Goal: Task Accomplishment & Management: Use online tool/utility

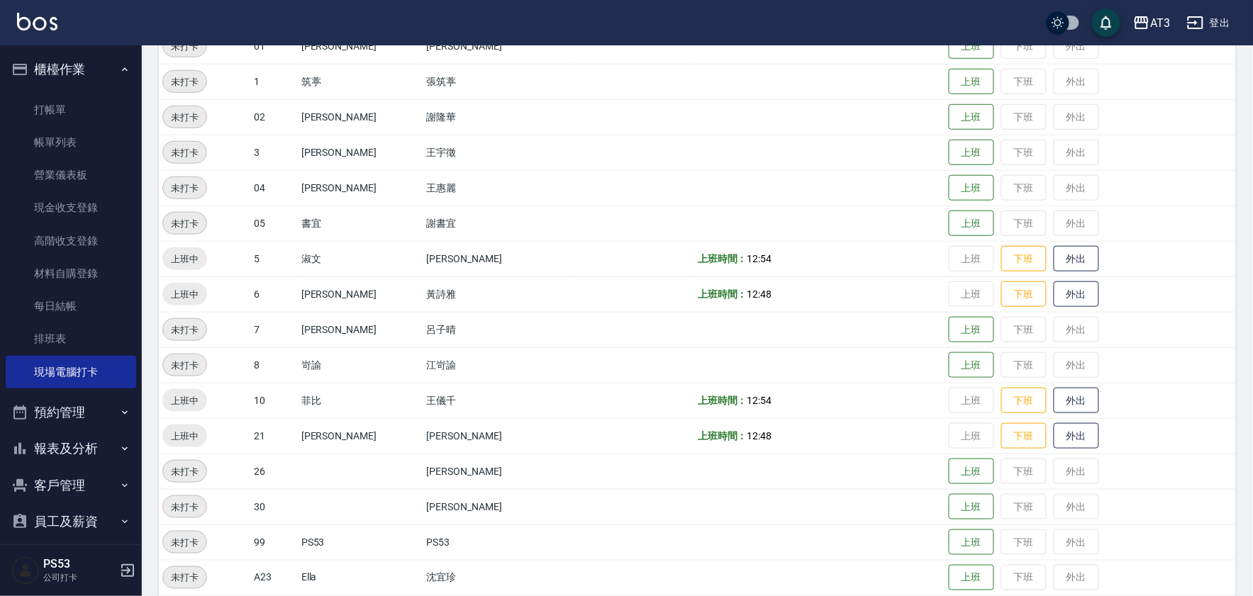
scroll to position [11, 0]
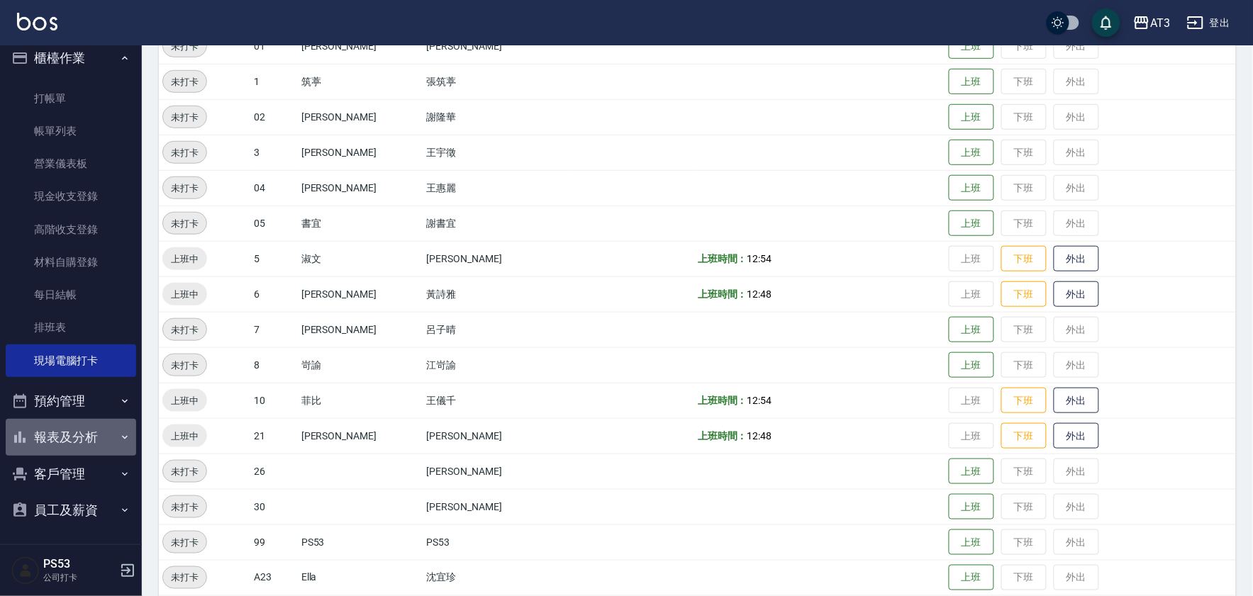
click at [85, 430] on button "報表及分析" at bounding box center [71, 437] width 130 height 37
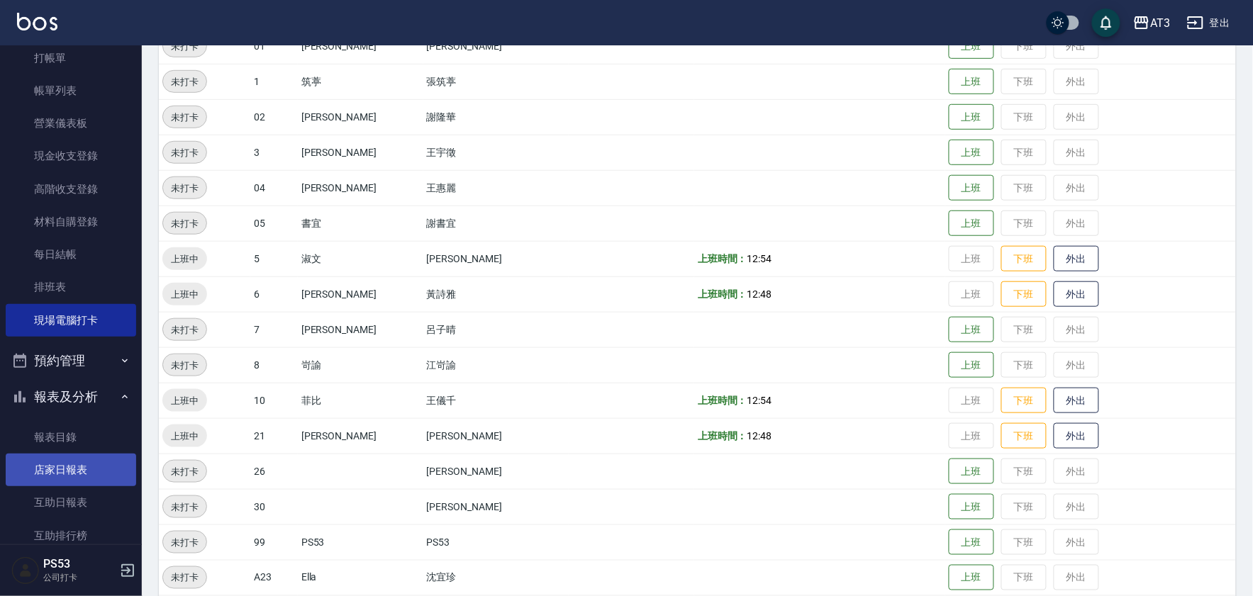
scroll to position [90, 0]
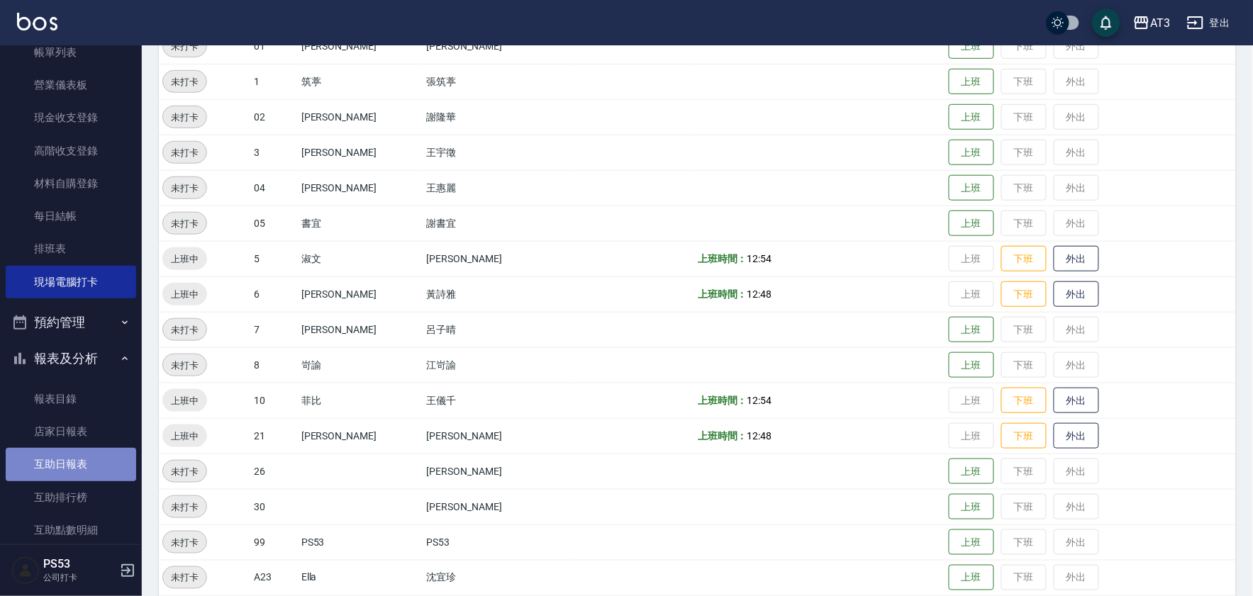
click at [94, 452] on link "互助日報表" at bounding box center [71, 464] width 130 height 33
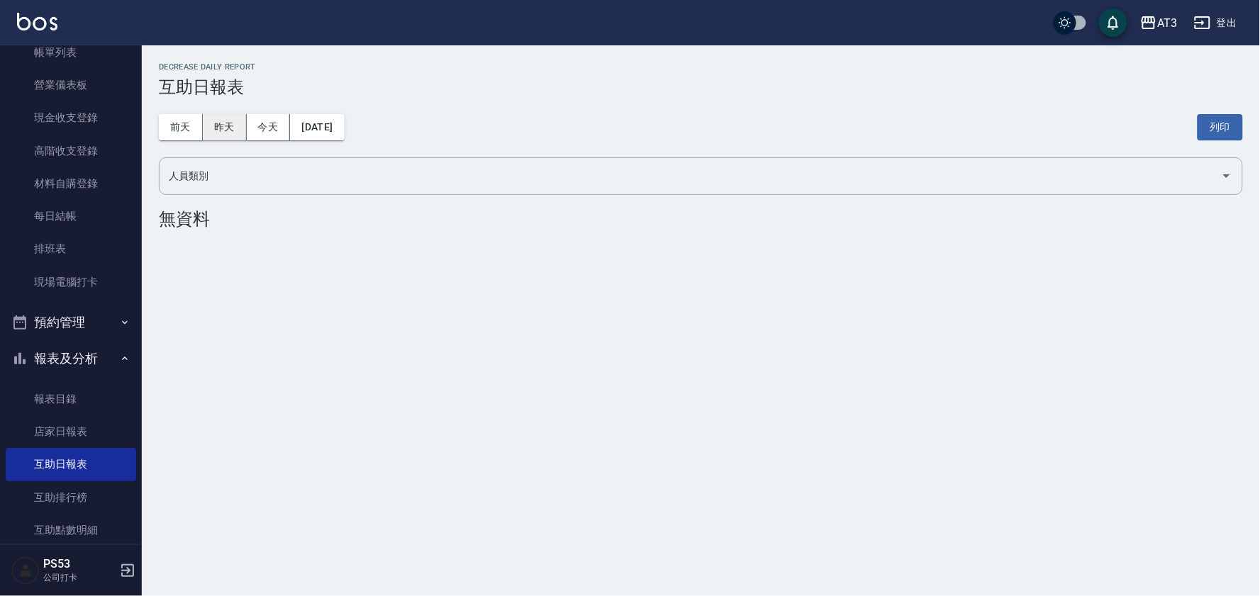
drag, startPoint x: 224, startPoint y: 135, endPoint x: 233, endPoint y: 137, distance: 8.6
click at [226, 135] on button "昨天" at bounding box center [225, 127] width 44 height 26
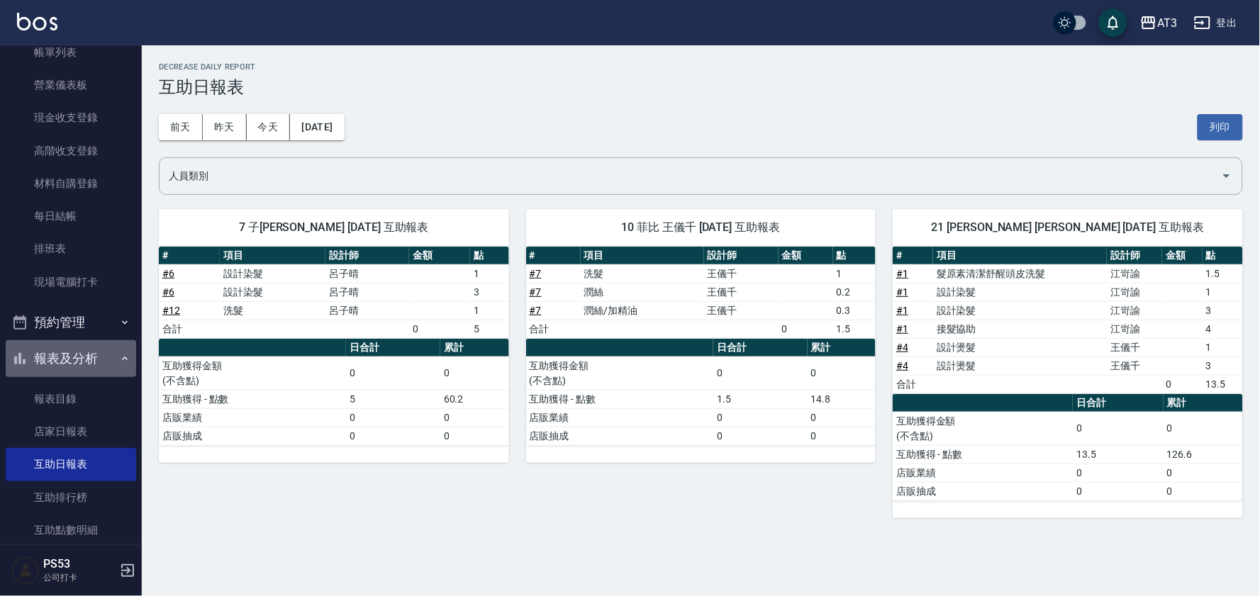
click at [98, 350] on button "報表及分析" at bounding box center [71, 358] width 130 height 37
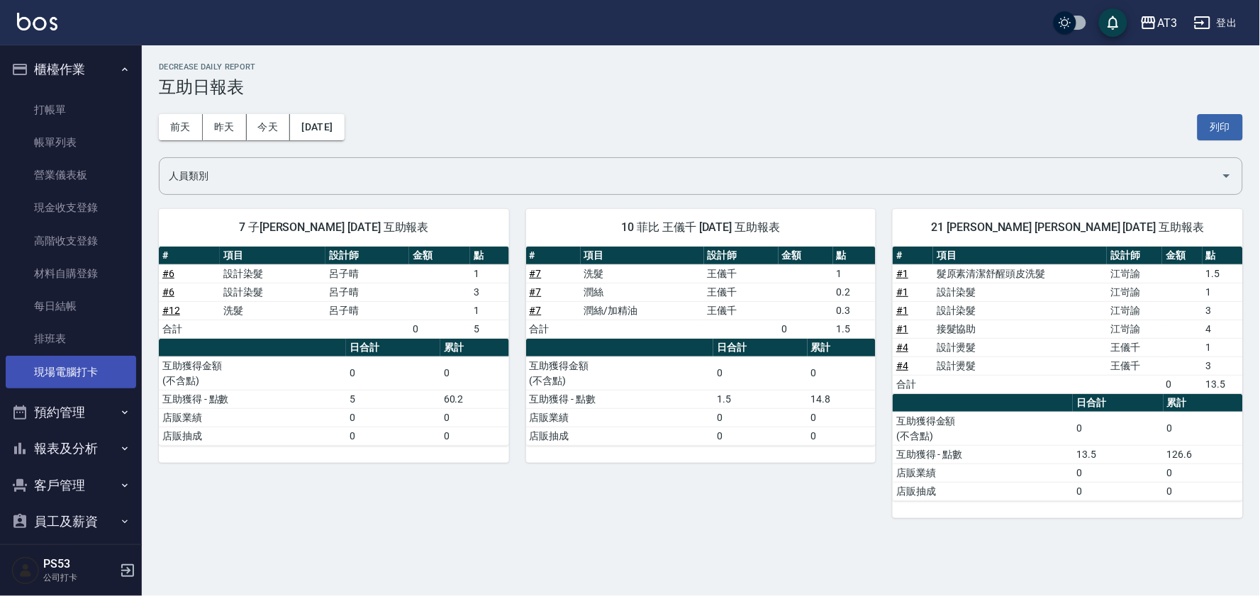
click at [90, 360] on link "現場電腦打卡" at bounding box center [71, 372] width 130 height 33
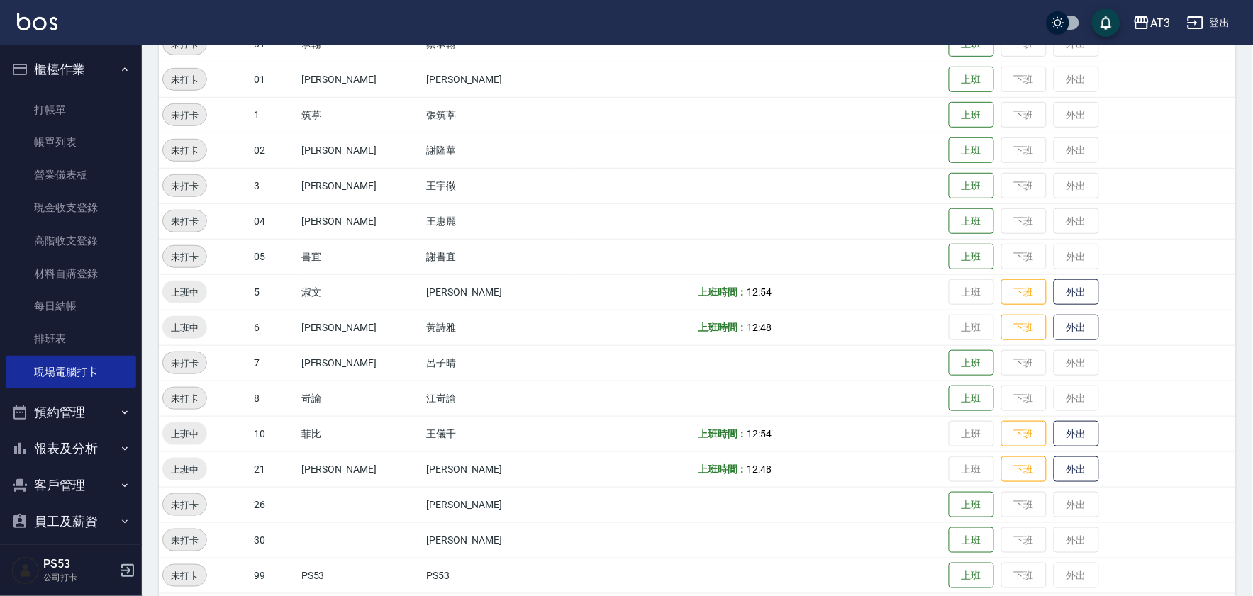
scroll to position [315, 0]
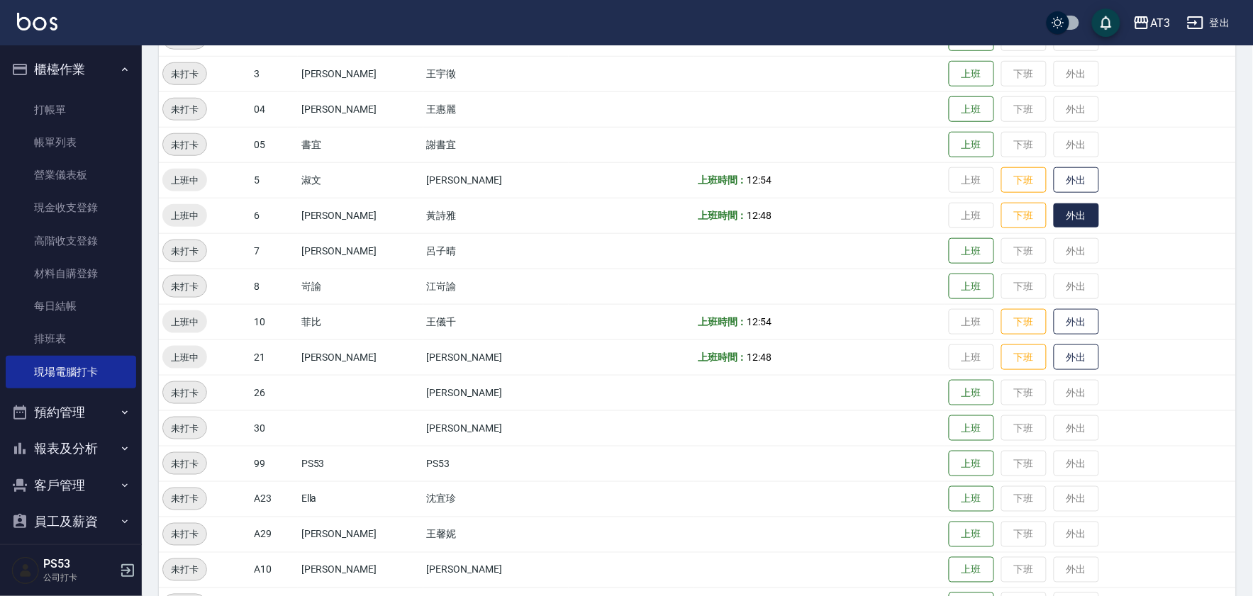
click at [1065, 211] on button "外出" at bounding box center [1076, 216] width 45 height 25
click at [1057, 350] on button "外出" at bounding box center [1076, 357] width 45 height 25
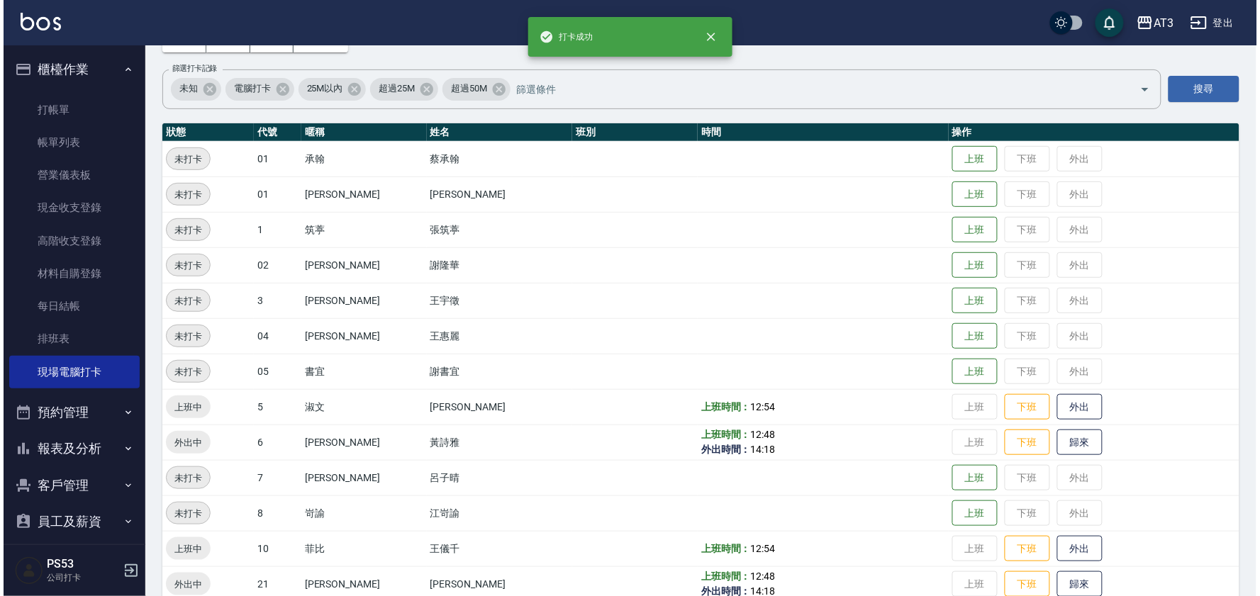
scroll to position [0, 0]
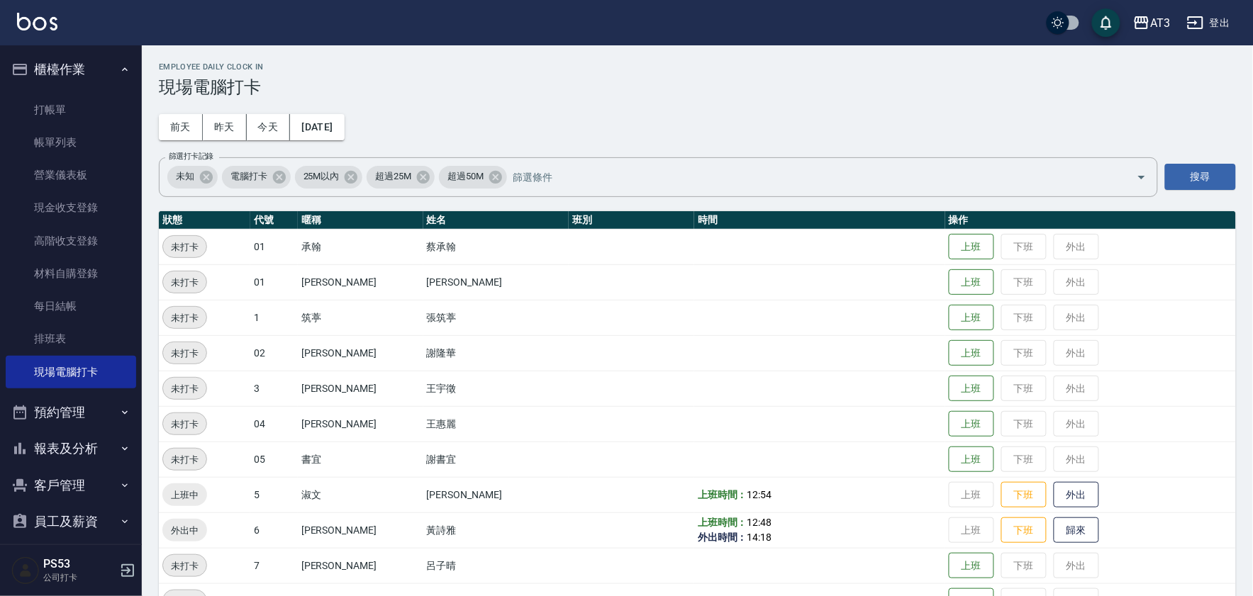
click at [94, 70] on button "櫃檯作業" at bounding box center [71, 69] width 130 height 37
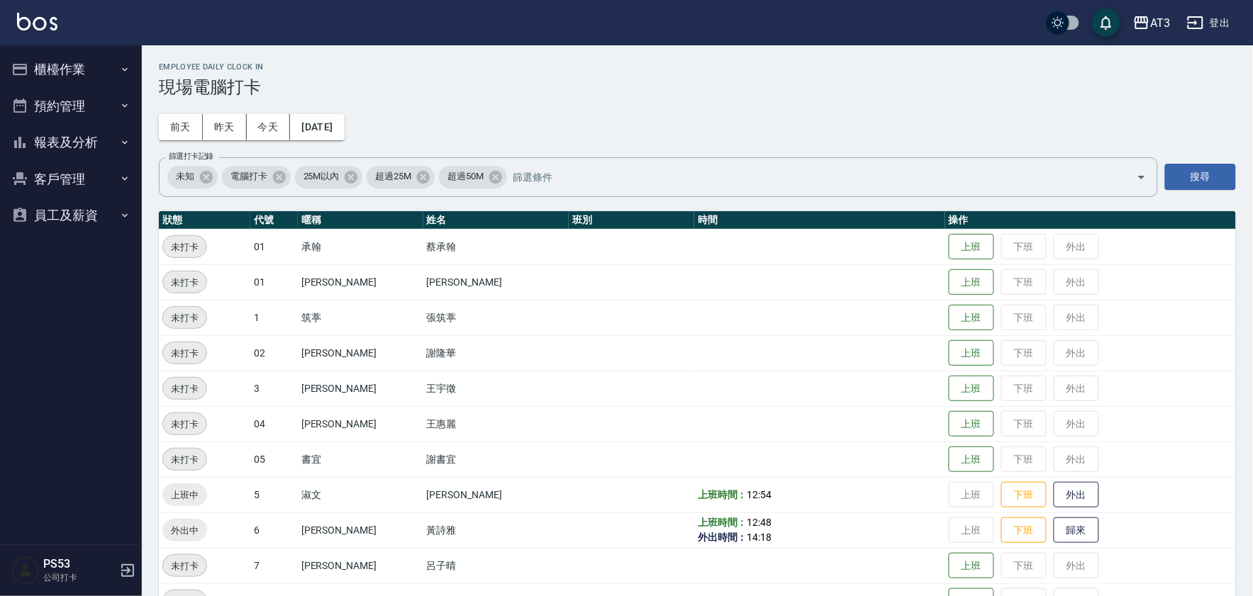
click at [101, 91] on ul "櫃檯作業 打帳單 帳單列表 營業儀表板 現金收支登錄 高階收支登錄 材料自購登錄 每日結帳 排班表 現場電腦打卡 預約管理 預約管理 單日預約紀錄 單週預約紀…" at bounding box center [71, 142] width 130 height 194
click at [89, 73] on button "櫃檯作業" at bounding box center [71, 69] width 130 height 37
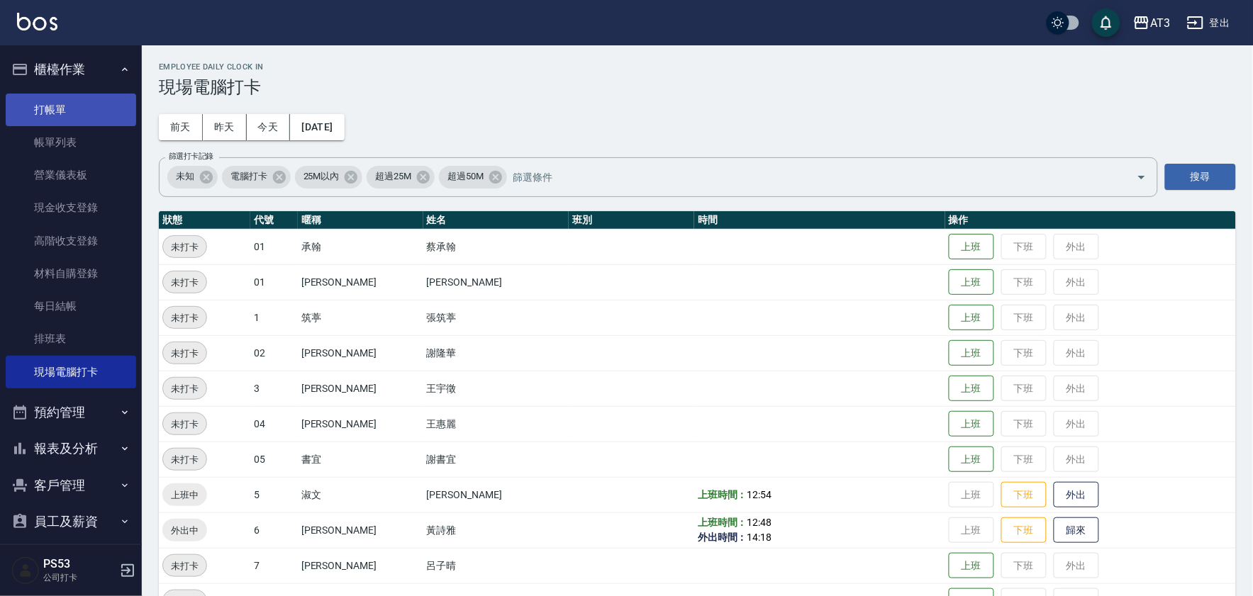
click at [93, 107] on link "打帳單" at bounding box center [71, 110] width 130 height 33
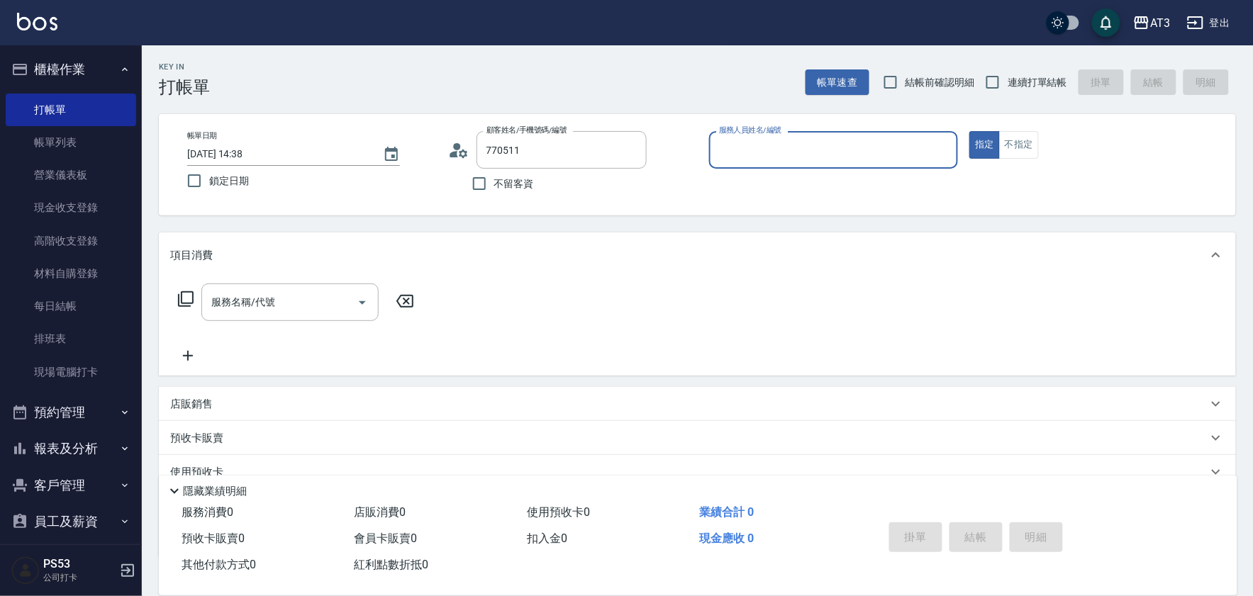
type input "[PERSON_NAME]/0925207538/770511"
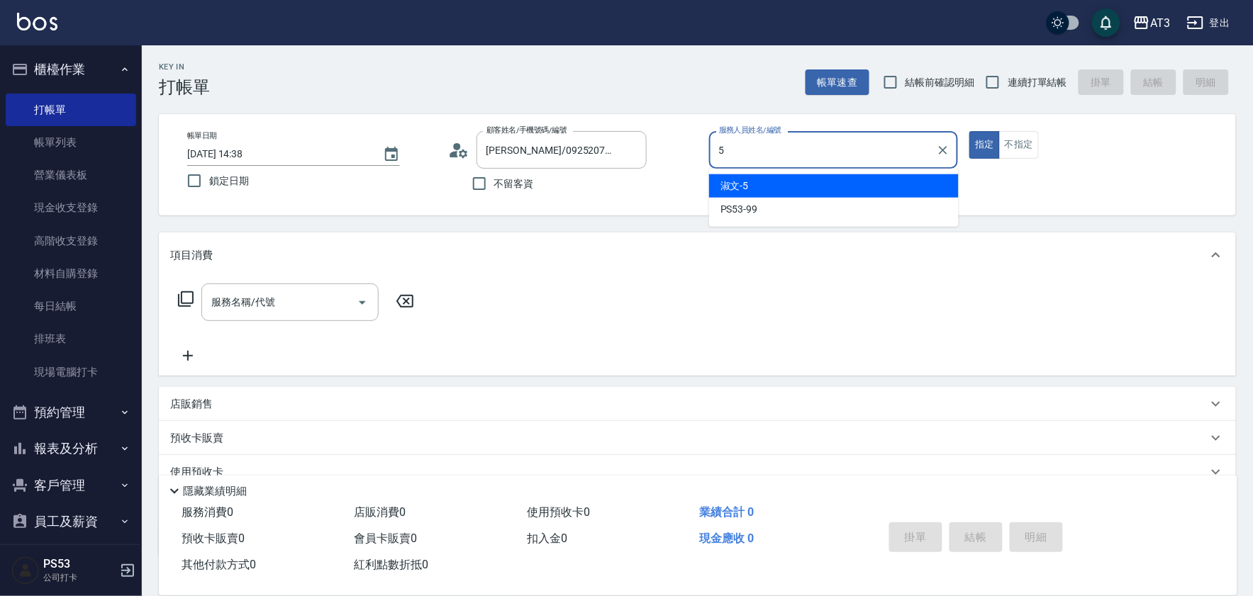
type input "淑文-5"
type button "true"
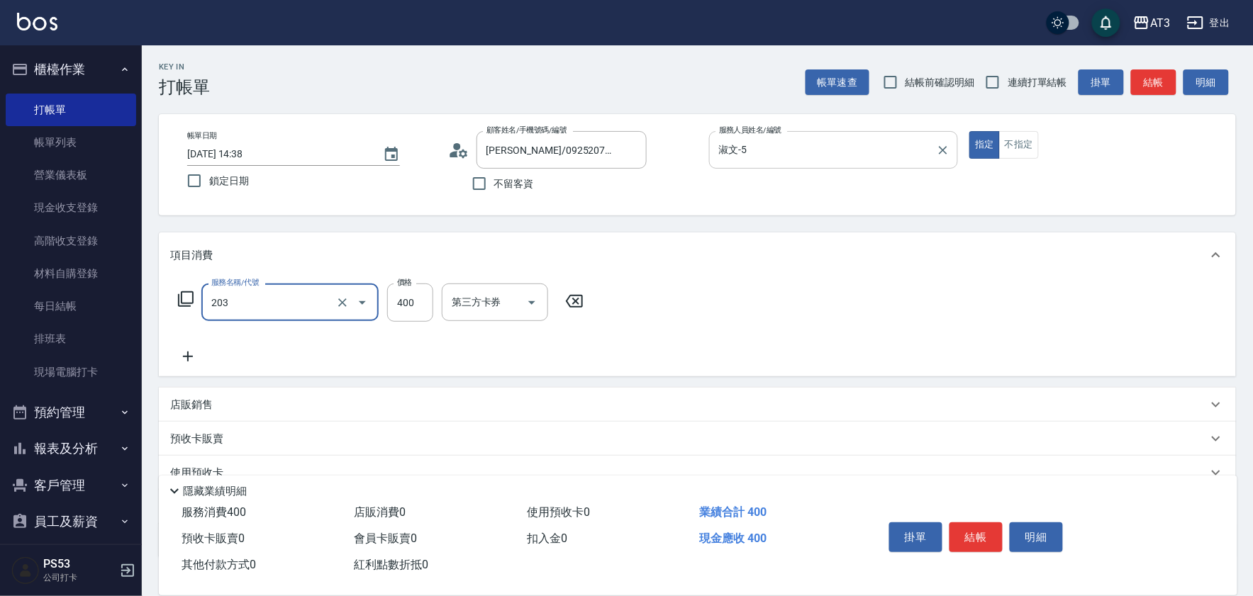
type input "指定單剪(203)"
type input "200"
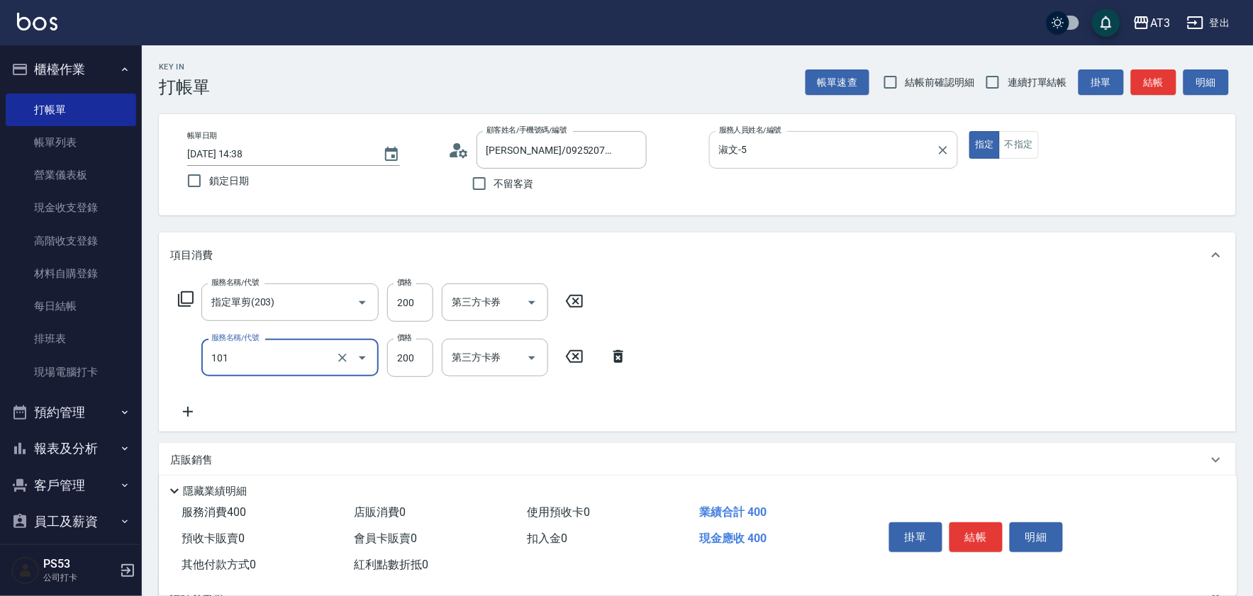
type input "洗髮(101)"
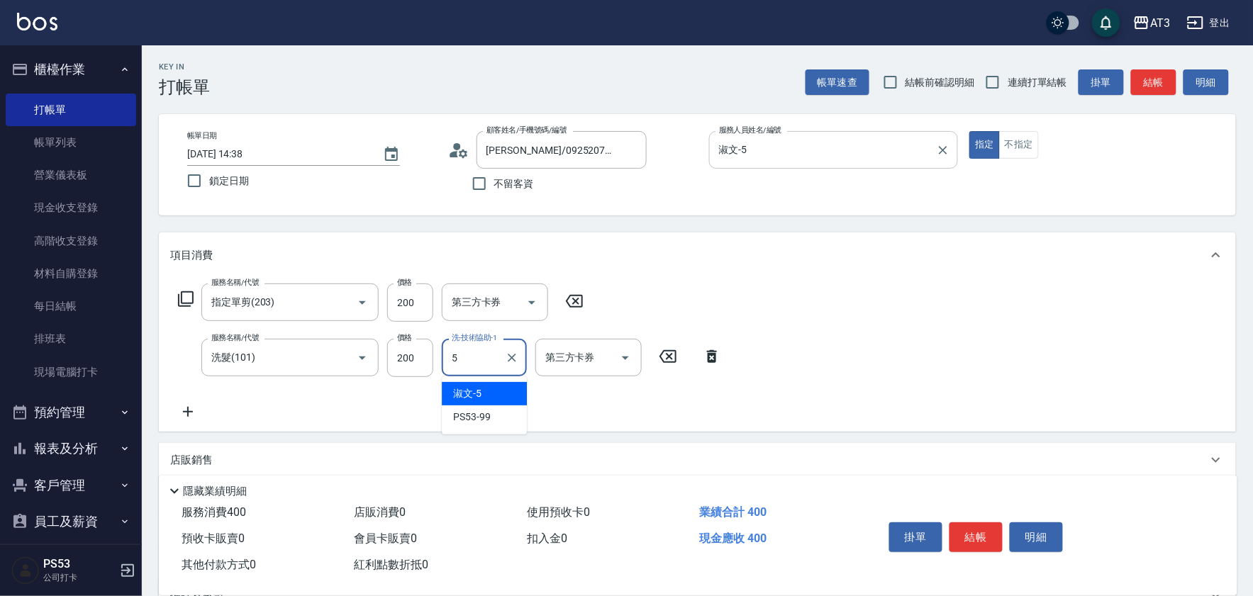
type input "淑文-5"
click at [515, 355] on icon "Clear" at bounding box center [512, 358] width 9 height 9
type input "惠麗-04"
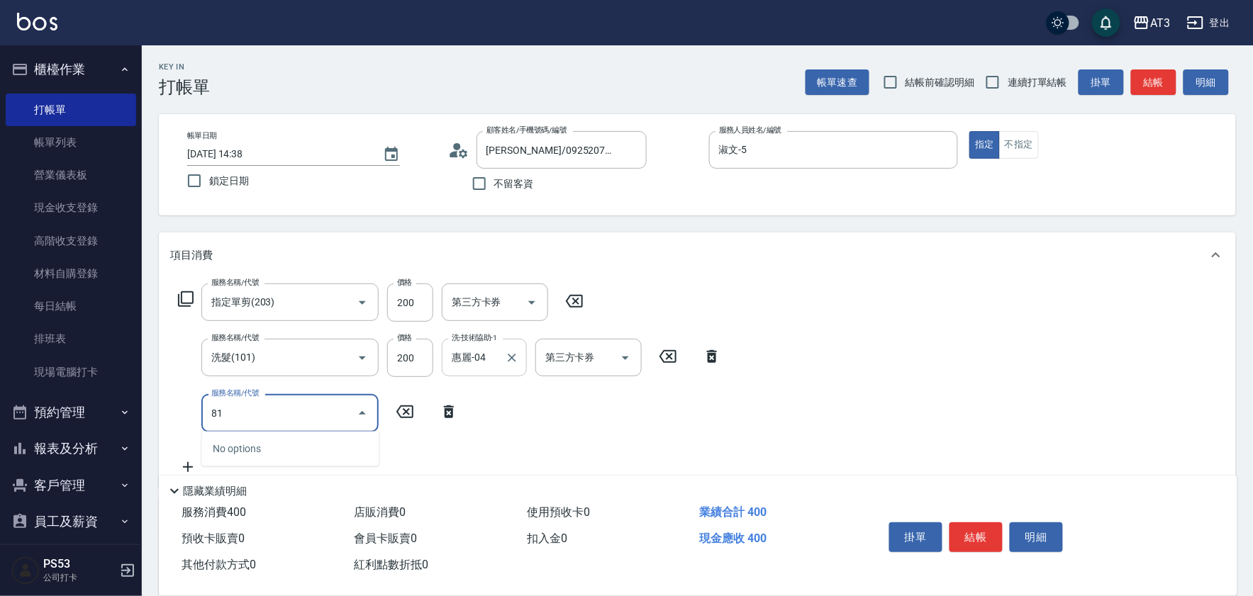
type input "8"
type input "C2花漾深層護髮/新(517)"
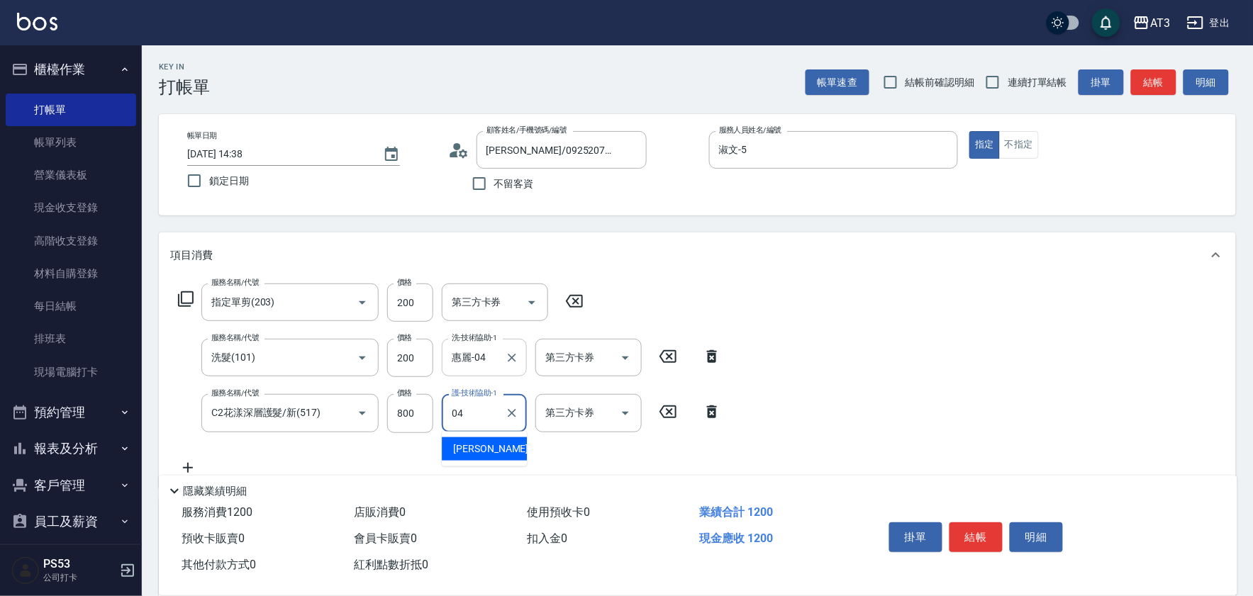
type input "惠麗-04"
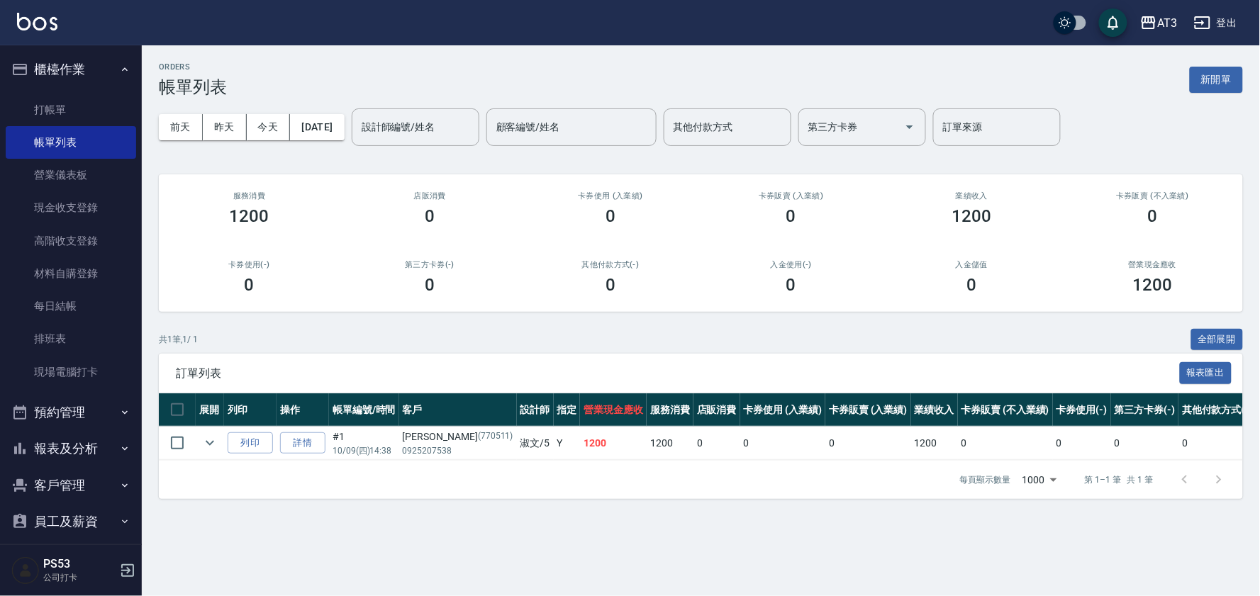
click at [38, 481] on button "客戶管理" at bounding box center [71, 485] width 130 height 37
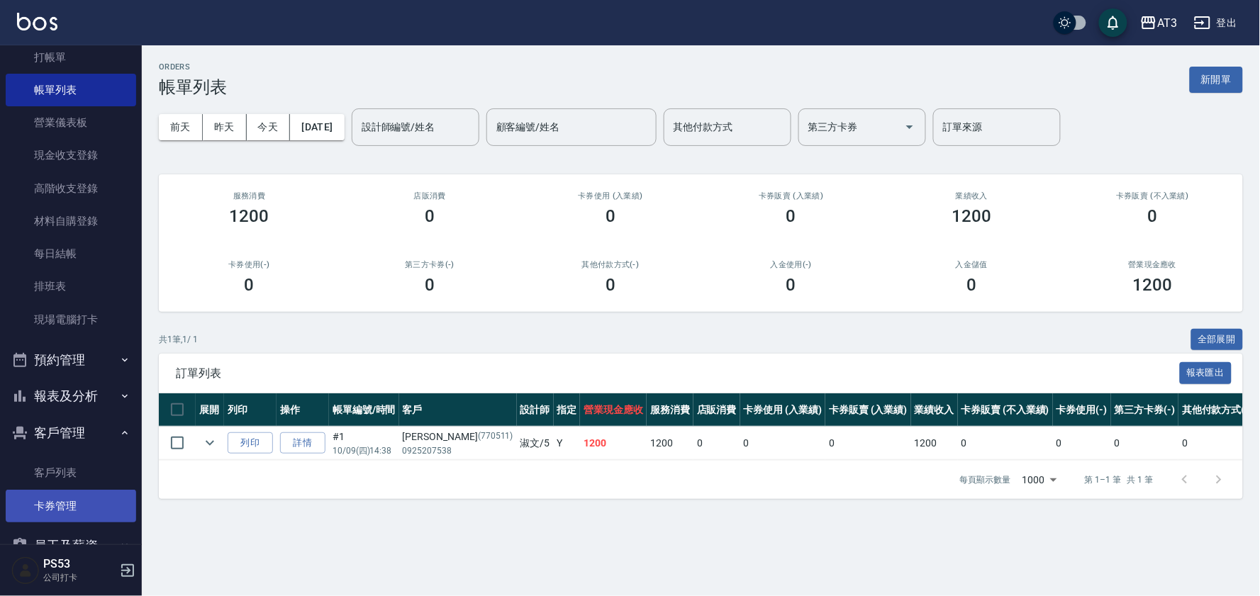
scroll to position [83, 0]
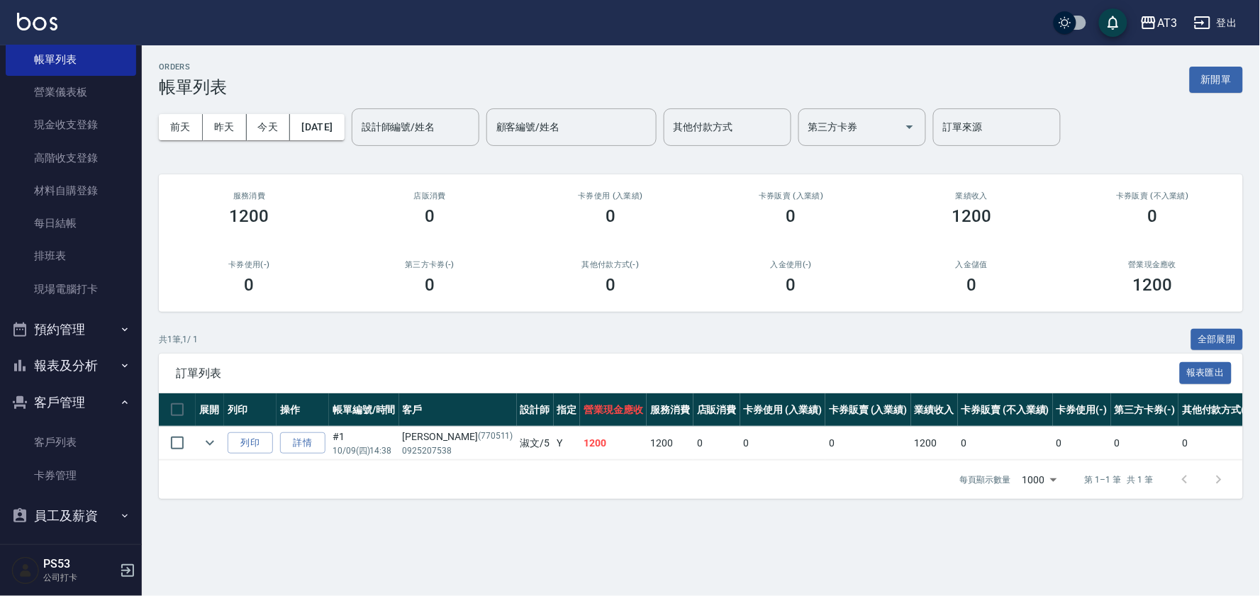
click at [91, 401] on button "客戶管理" at bounding box center [71, 402] width 130 height 37
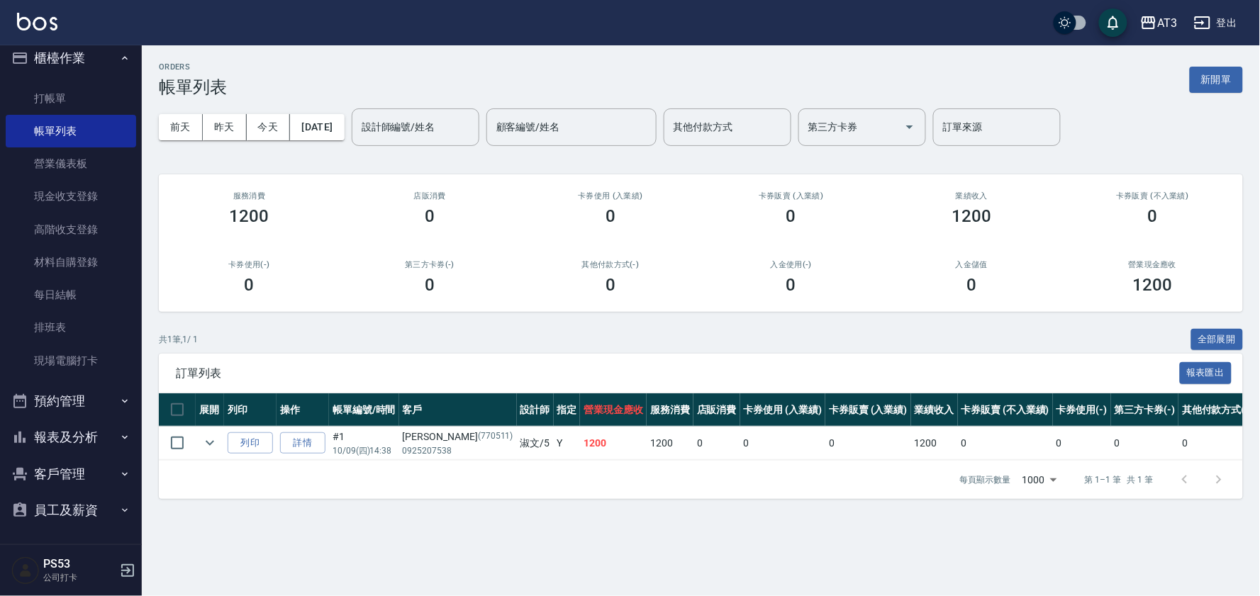
click at [89, 427] on button "報表及分析" at bounding box center [71, 437] width 130 height 37
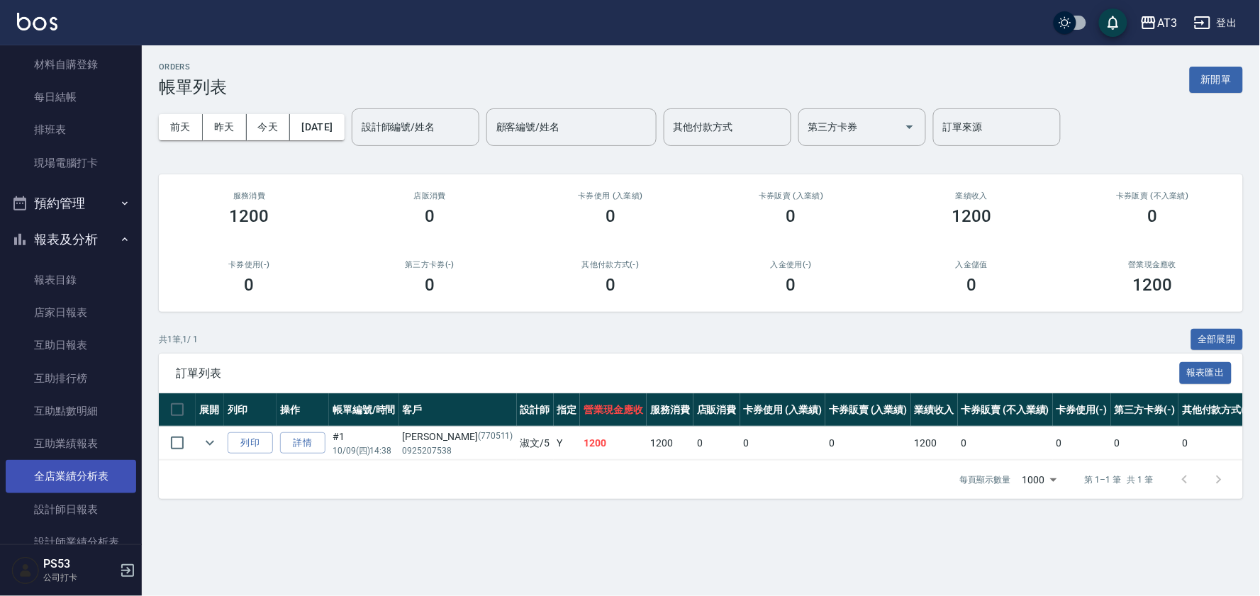
scroll to position [248, 0]
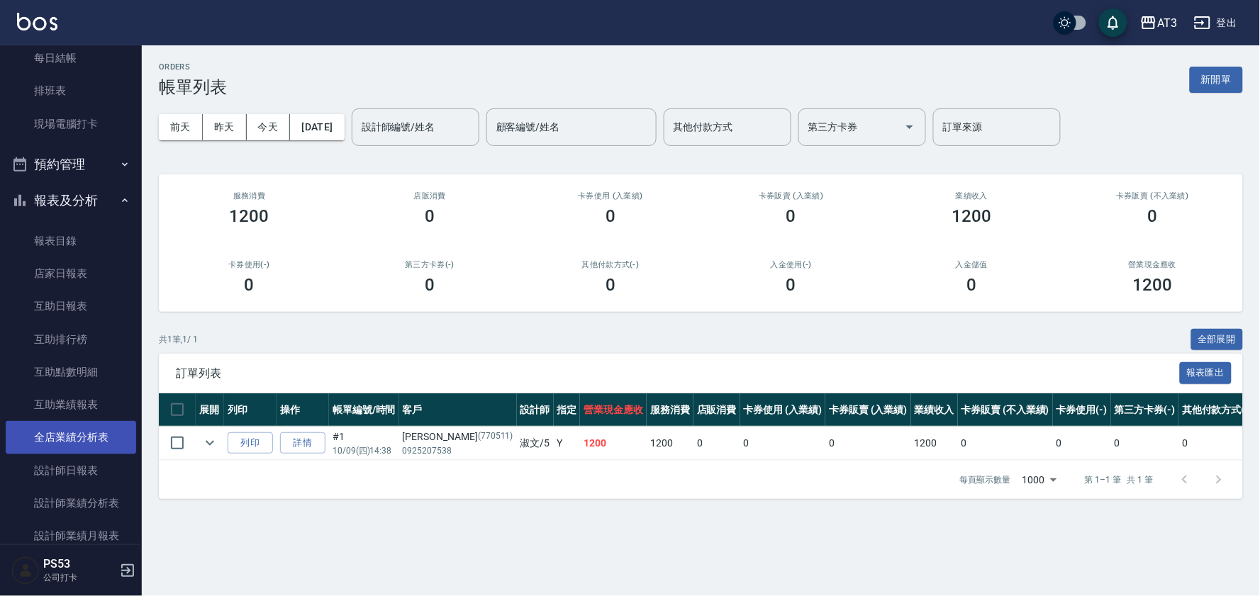
click at [99, 437] on link "全店業績分析表" at bounding box center [71, 437] width 130 height 33
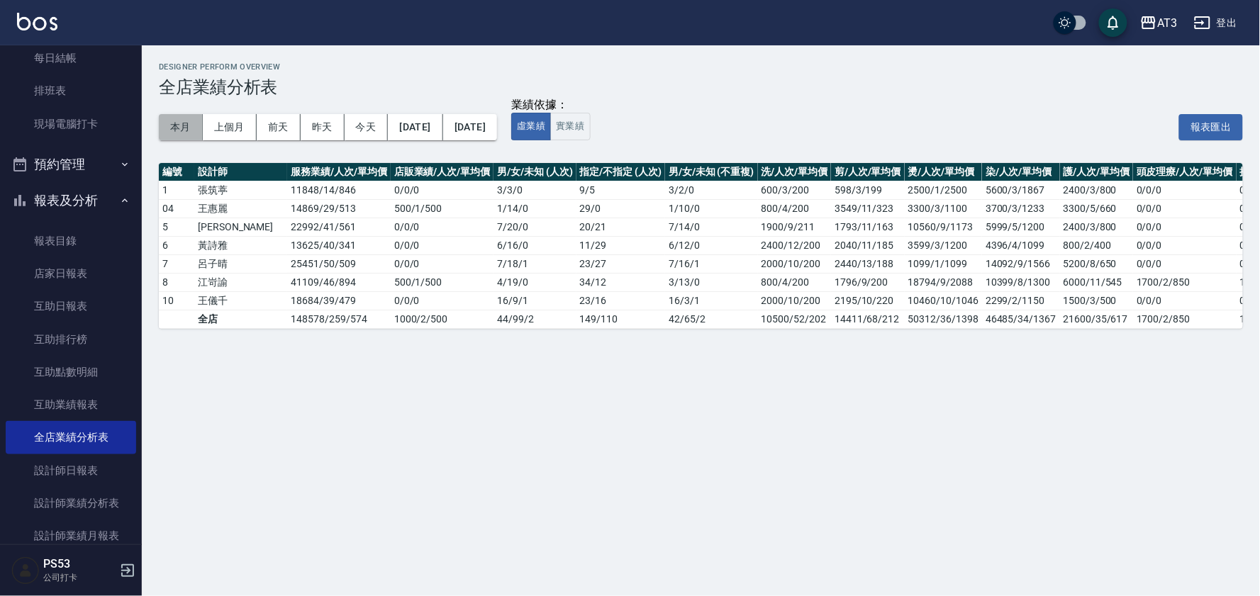
click at [187, 125] on button "本月" at bounding box center [181, 127] width 44 height 26
click at [89, 191] on button "報表及分析" at bounding box center [71, 200] width 130 height 37
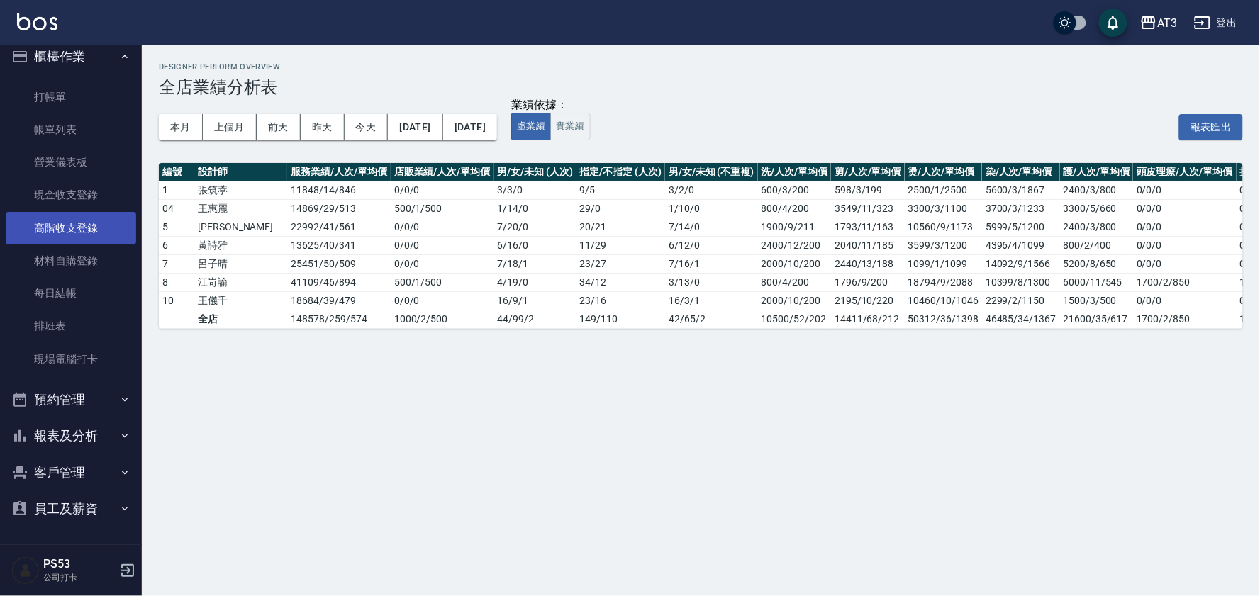
scroll to position [11, 0]
click at [65, 423] on button "報表及分析" at bounding box center [71, 437] width 130 height 37
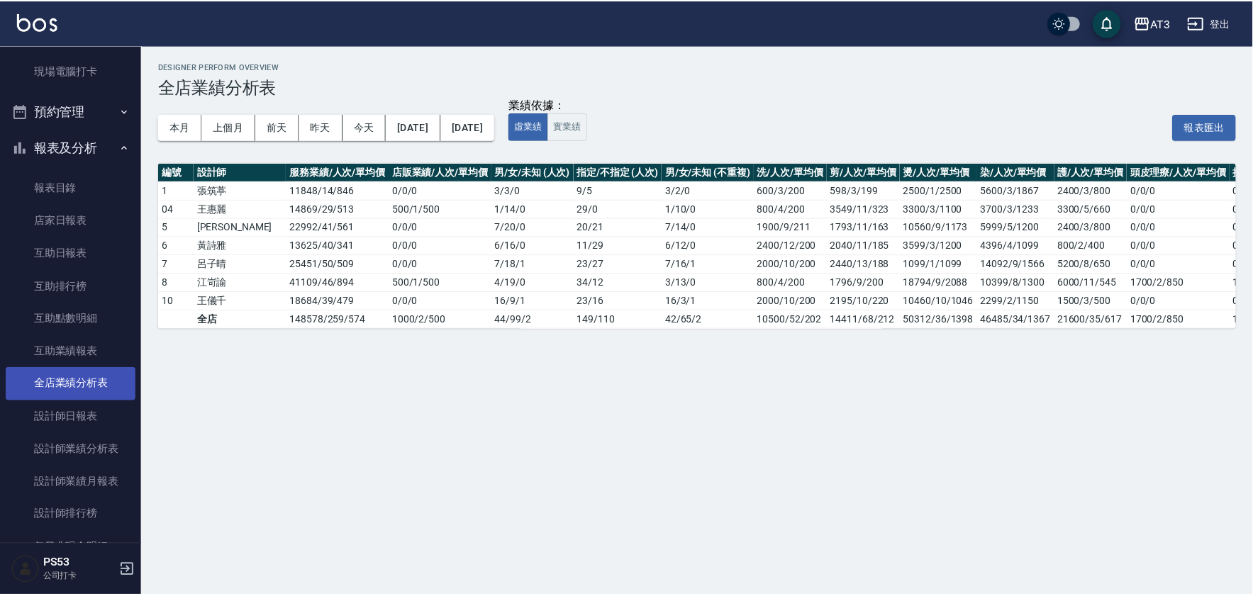
scroll to position [327, 0]
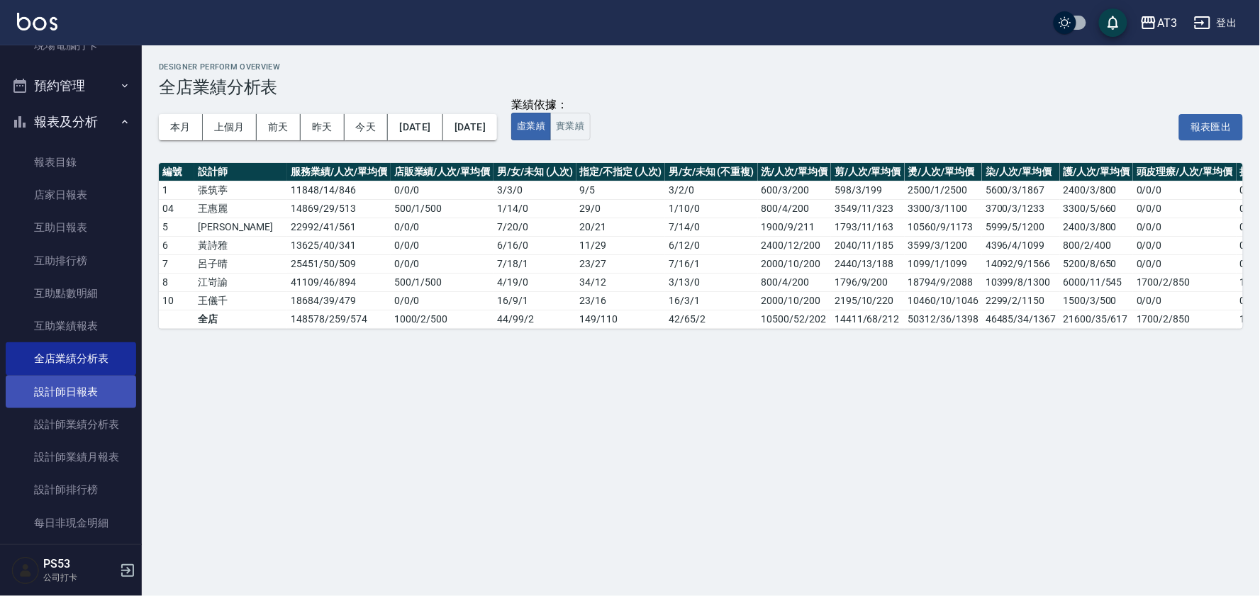
click at [86, 386] on link "設計師日報表" at bounding box center [71, 392] width 130 height 33
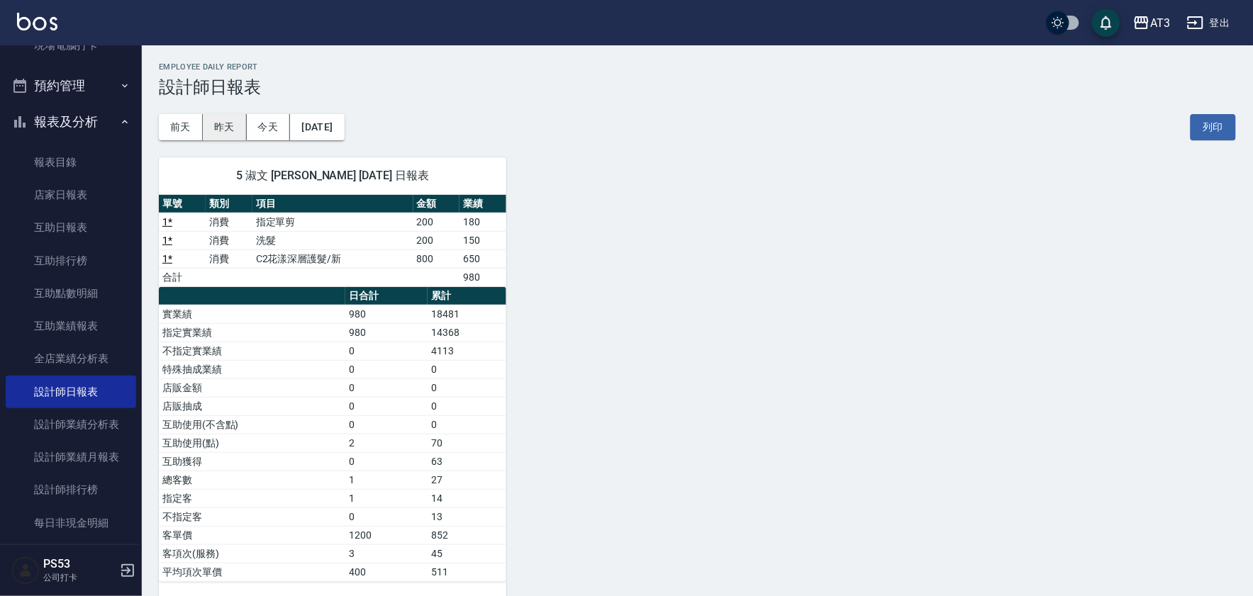
click at [228, 130] on button "昨天" at bounding box center [225, 127] width 44 height 26
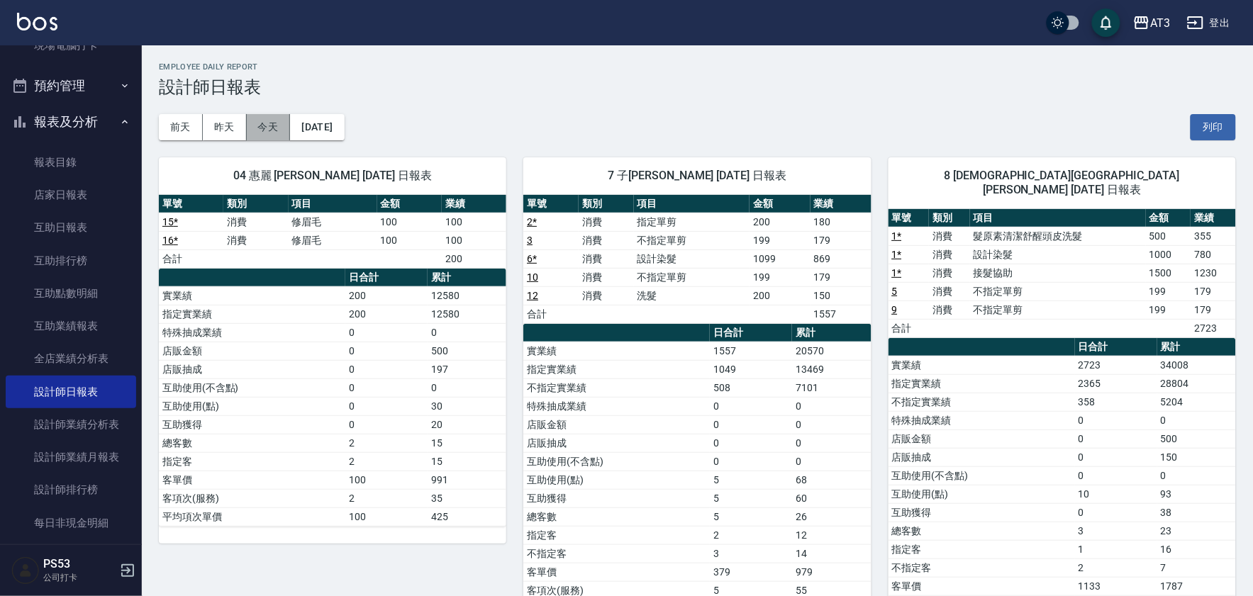
click at [263, 133] on button "今天" at bounding box center [269, 127] width 44 height 26
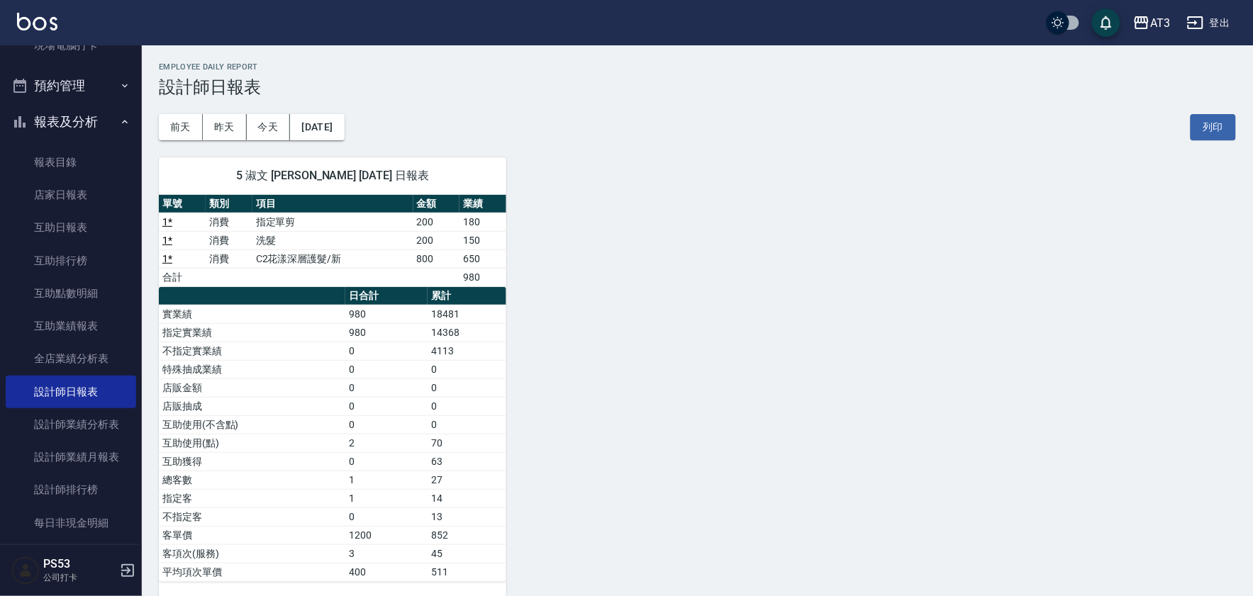
click at [37, 25] on img at bounding box center [37, 22] width 40 height 18
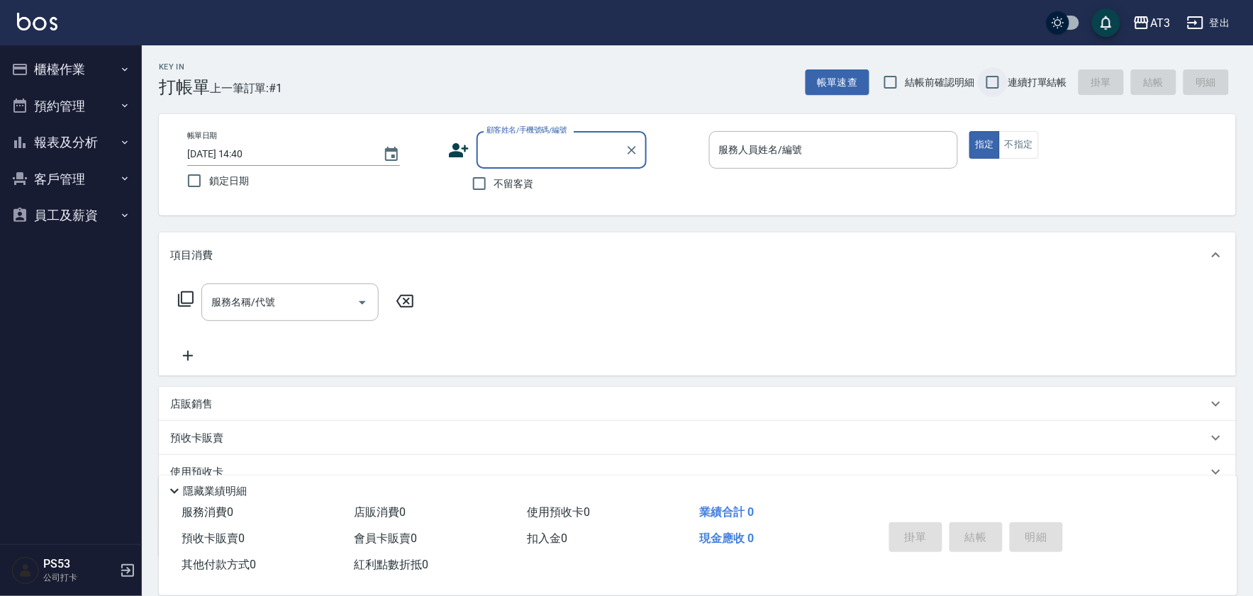
click at [996, 75] on input "連續打單結帳" at bounding box center [993, 82] width 30 height 30
checkbox input "true"
click at [29, 72] on button "櫃檯作業" at bounding box center [71, 69] width 130 height 37
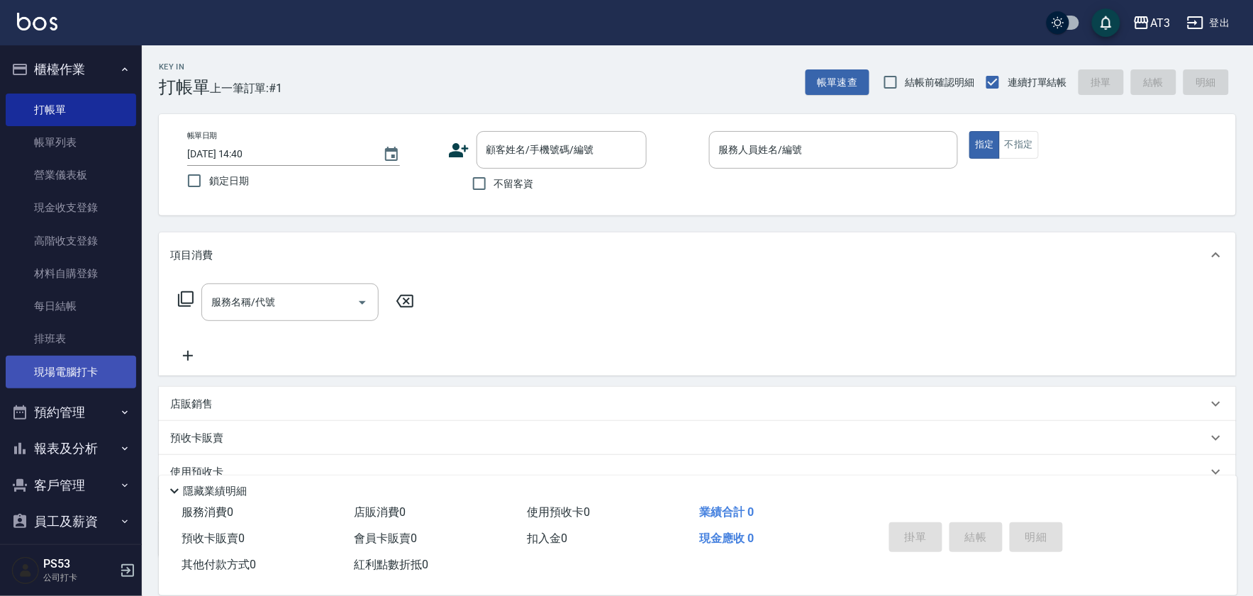
click at [60, 381] on link "現場電腦打卡" at bounding box center [71, 372] width 130 height 33
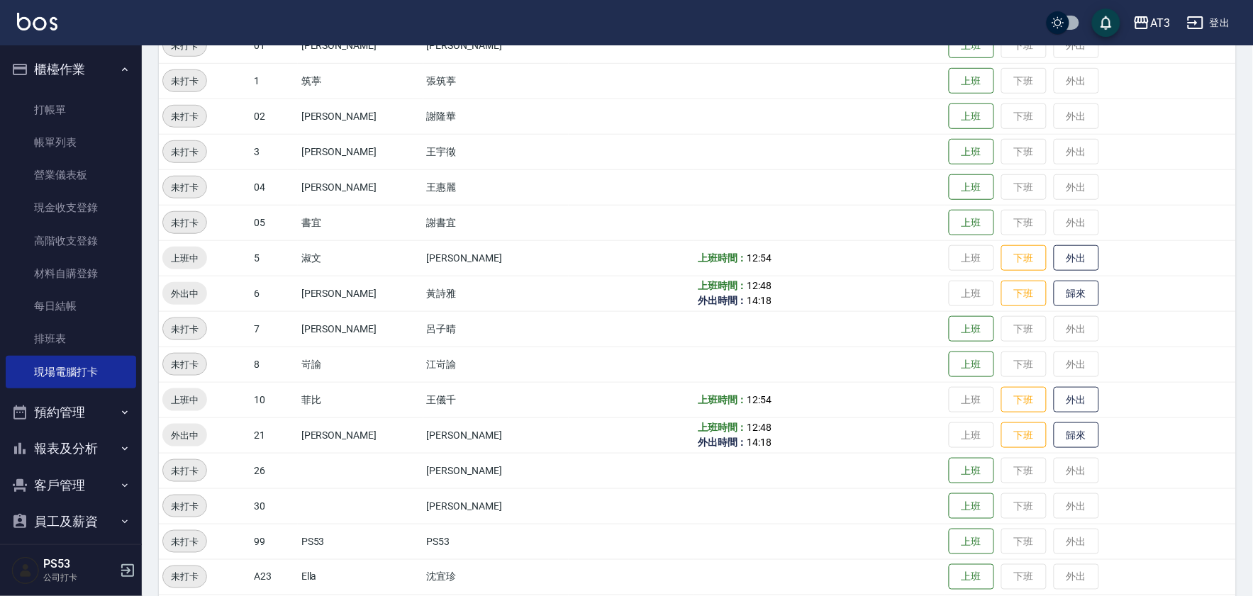
scroll to position [315, 0]
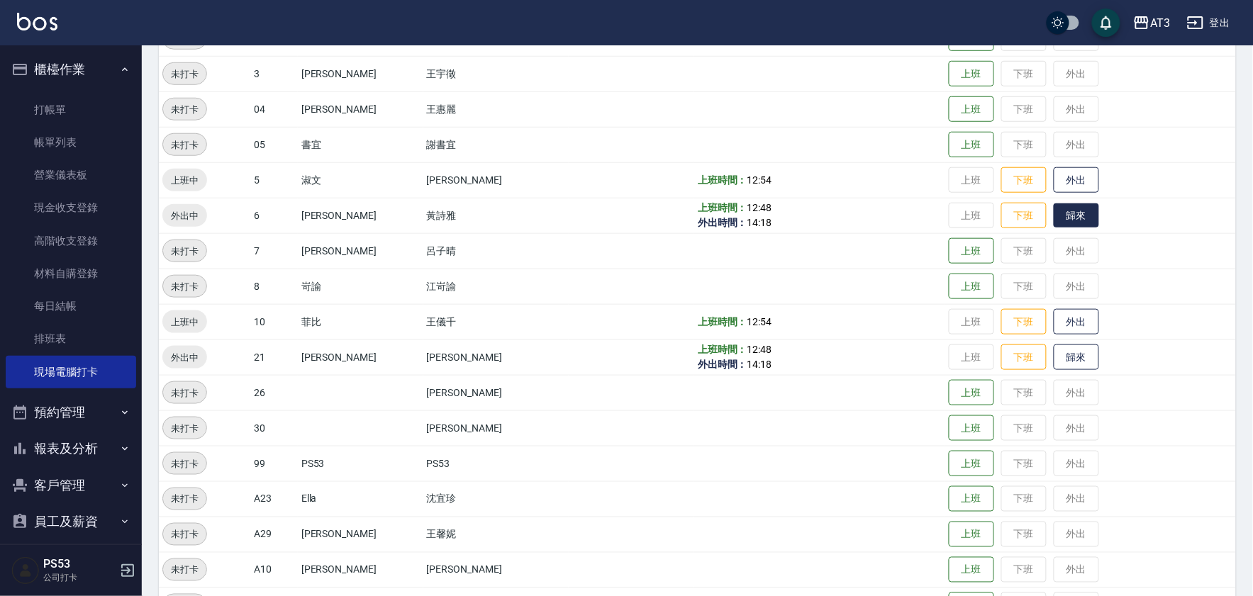
click at [1062, 211] on button "歸來" at bounding box center [1076, 216] width 45 height 25
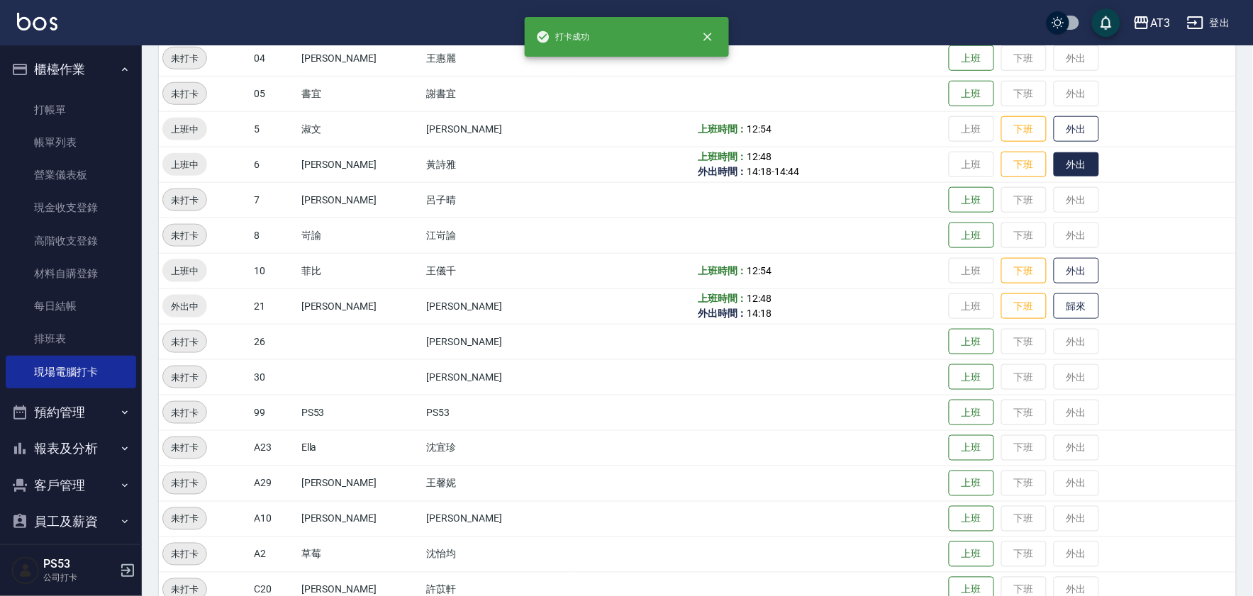
scroll to position [394, 0]
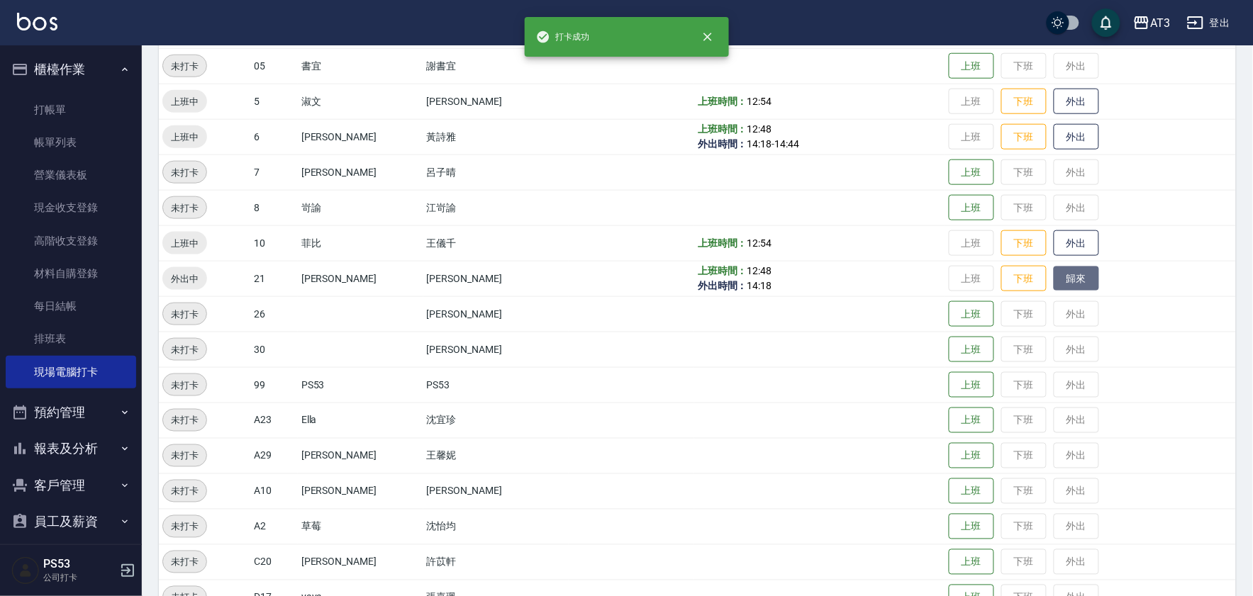
click at [1066, 271] on button "歸來" at bounding box center [1076, 279] width 45 height 25
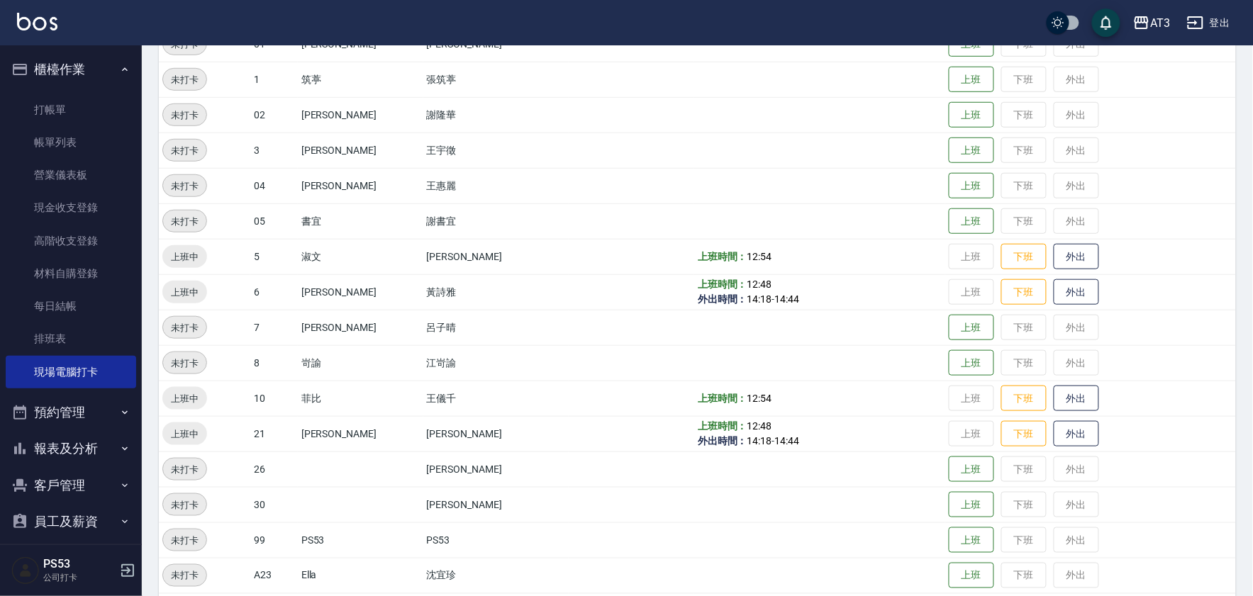
scroll to position [0, 0]
